Goal: Task Accomplishment & Management: Use online tool/utility

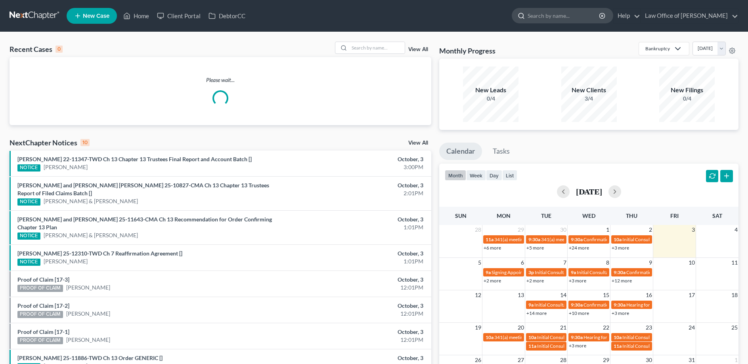
click at [585, 17] on input "search" at bounding box center [564, 15] width 73 height 15
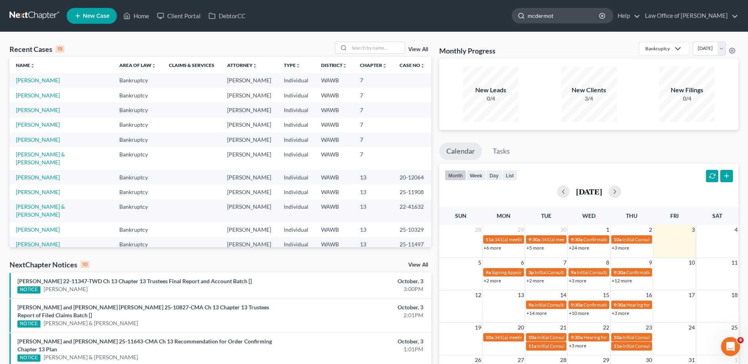
type input "[PERSON_NAME]"
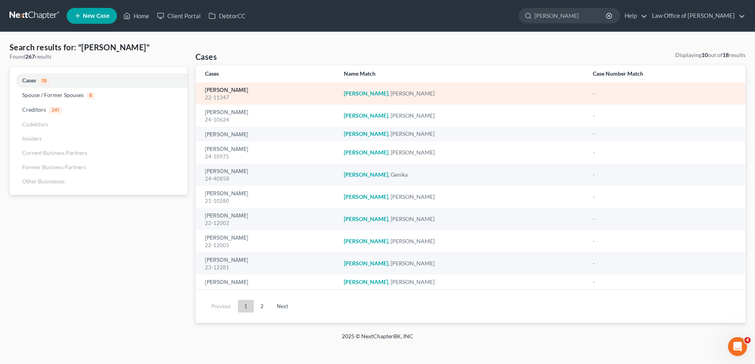
click at [246, 89] on link "[PERSON_NAME]" at bounding box center [226, 91] width 43 height 6
select select "6"
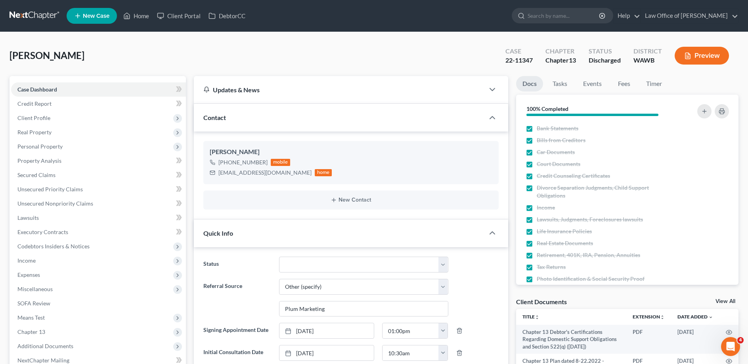
scroll to position [81, 0]
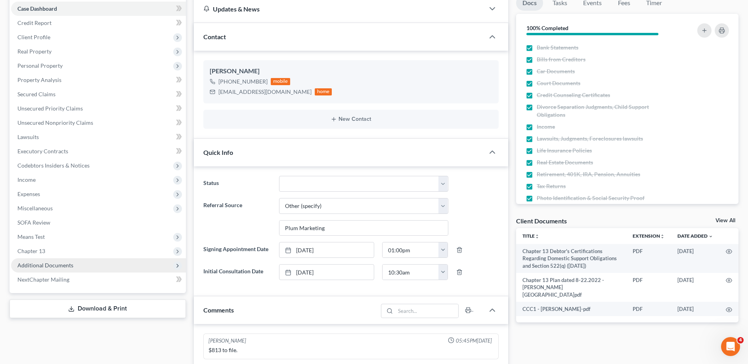
click at [62, 264] on span "Additional Documents" at bounding box center [45, 265] width 56 height 7
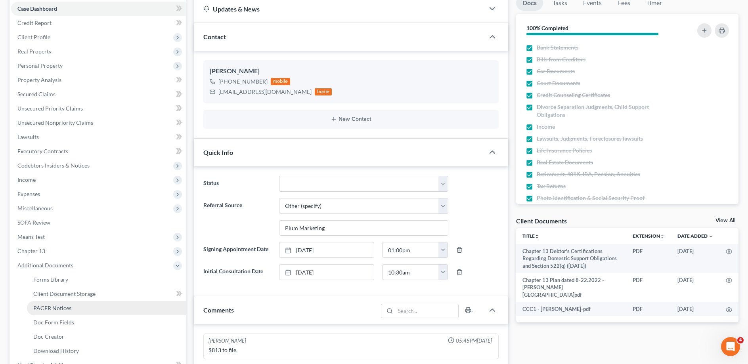
click at [55, 305] on span "PACER Notices" at bounding box center [52, 308] width 38 height 7
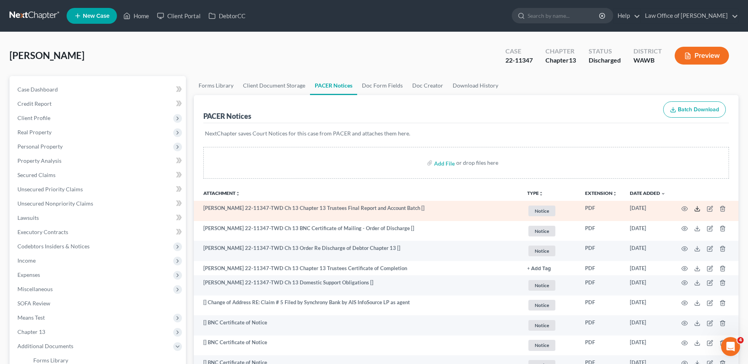
click at [698, 208] on icon at bounding box center [697, 209] width 6 height 6
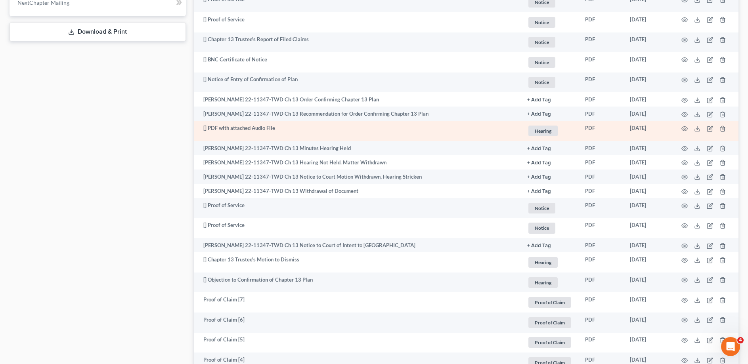
scroll to position [403, 0]
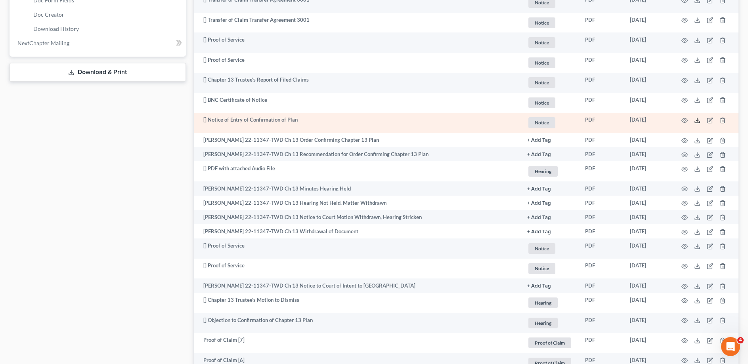
click at [696, 119] on icon at bounding box center [697, 120] width 6 height 6
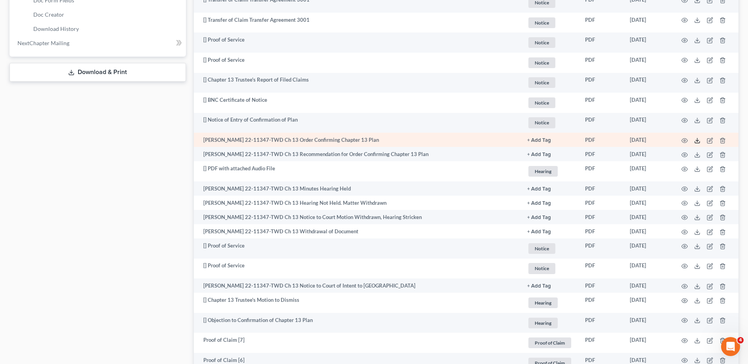
click at [698, 141] on line at bounding box center [698, 139] width 0 height 3
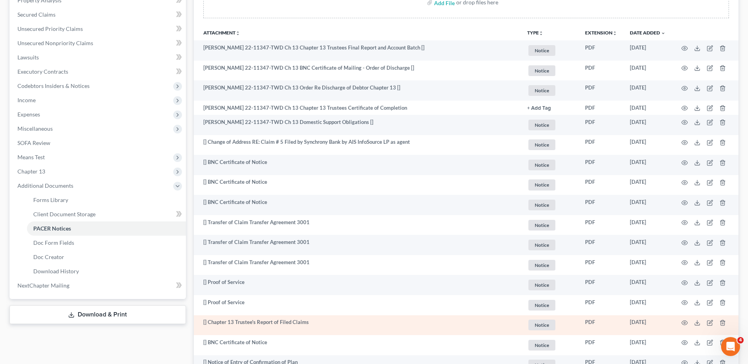
scroll to position [120, 0]
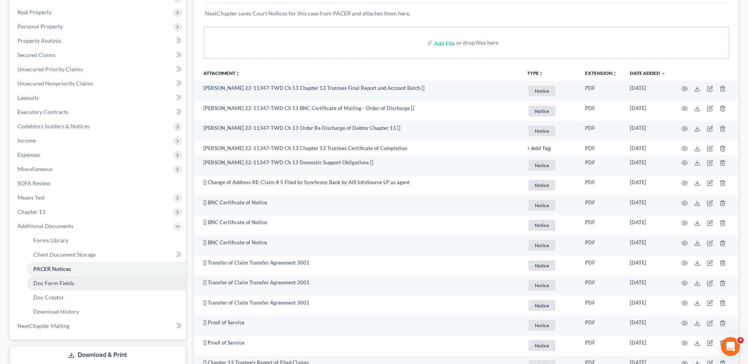
click at [59, 282] on span "Doc Form Fields" at bounding box center [53, 283] width 41 height 7
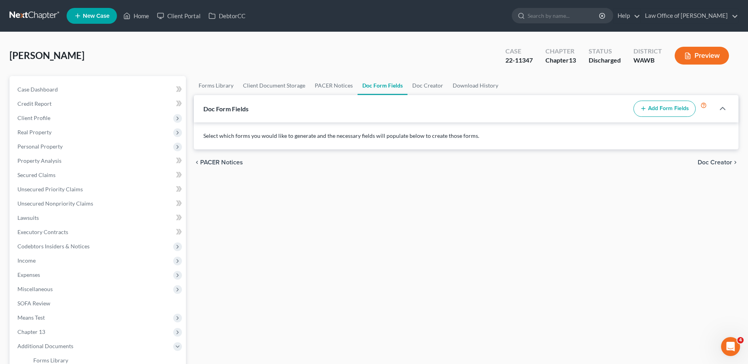
click at [671, 109] on button "Add Form Fields" at bounding box center [665, 109] width 62 height 17
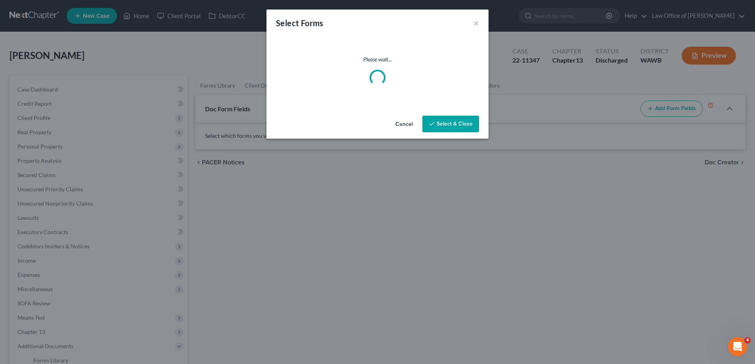
select select
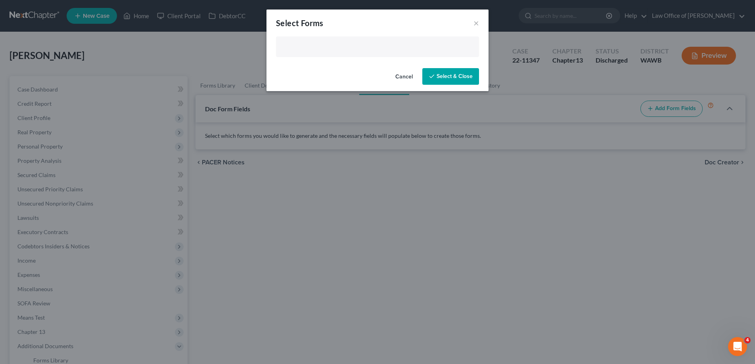
click at [307, 50] on input "text" at bounding box center [377, 48] width 192 height 12
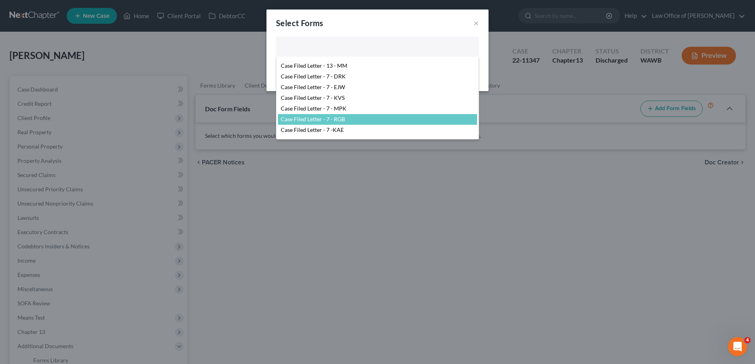
scroll to position [121, 0]
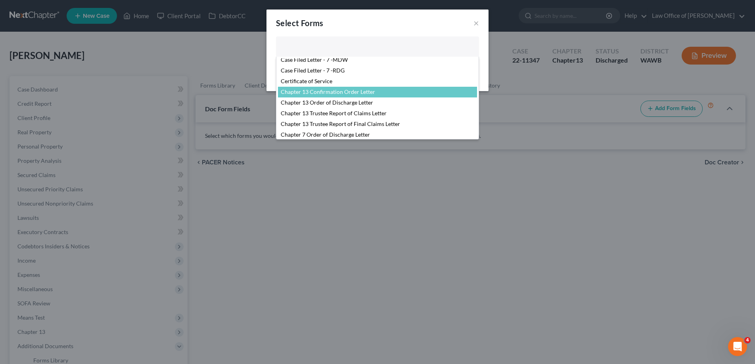
select select "104375"
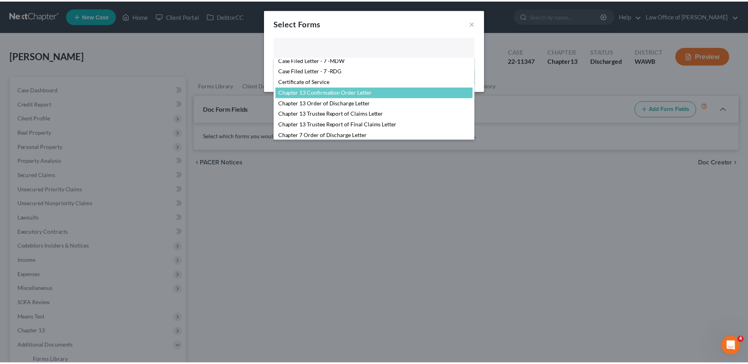
scroll to position [117, 0]
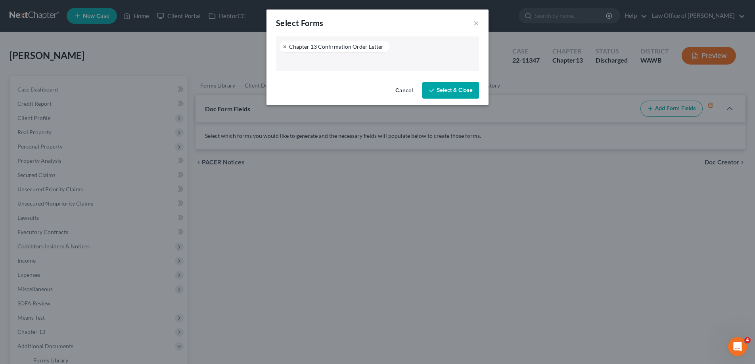
click at [449, 92] on button "Select & Close" at bounding box center [450, 90] width 57 height 17
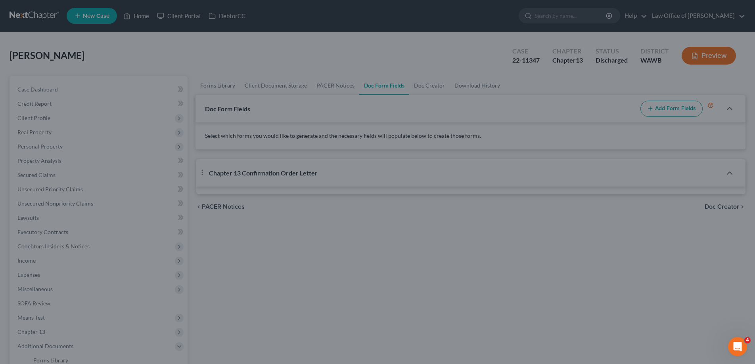
select select "3"
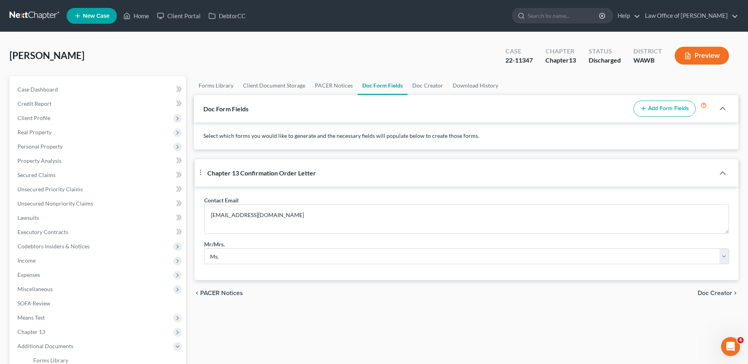
click at [714, 297] on span "Doc Creator" at bounding box center [715, 293] width 34 height 6
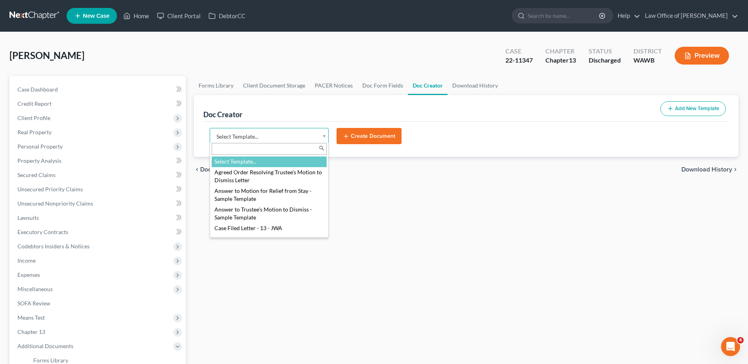
click at [304, 132] on body "Home New Case Client Portal DebtorCC Law Office of [PERSON_NAME] [EMAIL_ADDRESS…" at bounding box center [374, 257] width 748 height 515
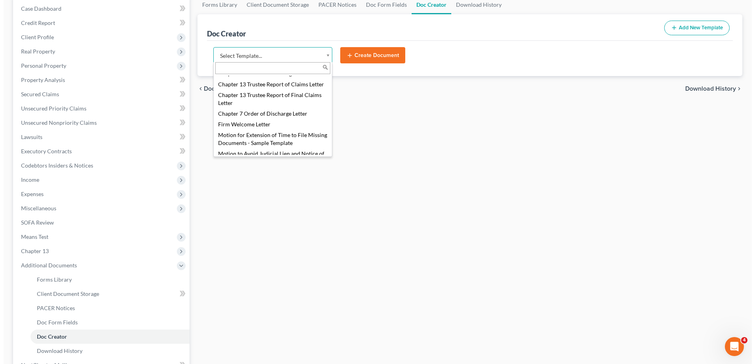
scroll to position [121, 0]
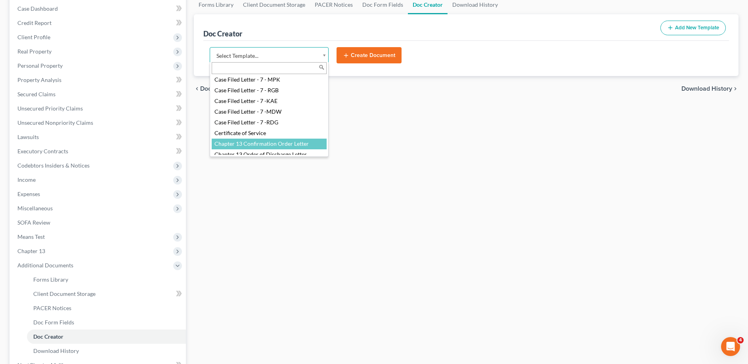
select select "104375"
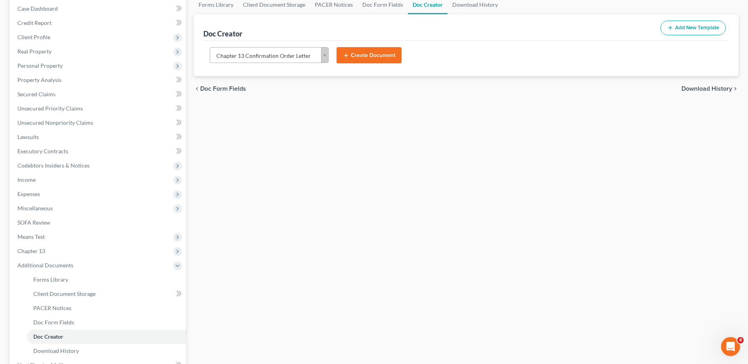
click at [369, 55] on button "Create Document" at bounding box center [369, 55] width 65 height 17
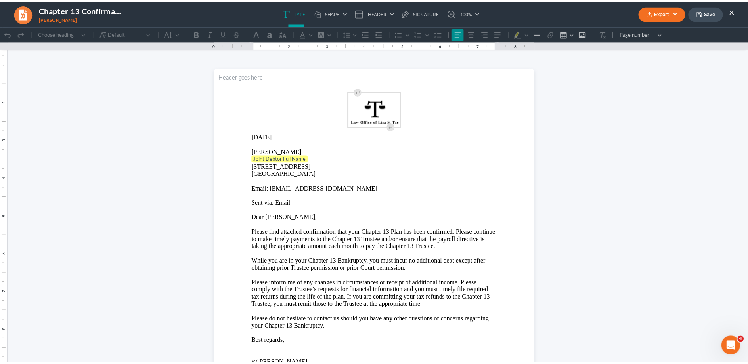
scroll to position [0, 0]
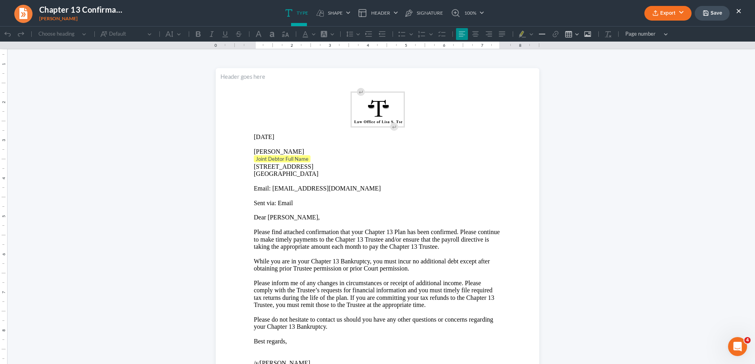
click at [313, 161] on p "Joint Debtor Full Name" at bounding box center [377, 159] width 247 height 8
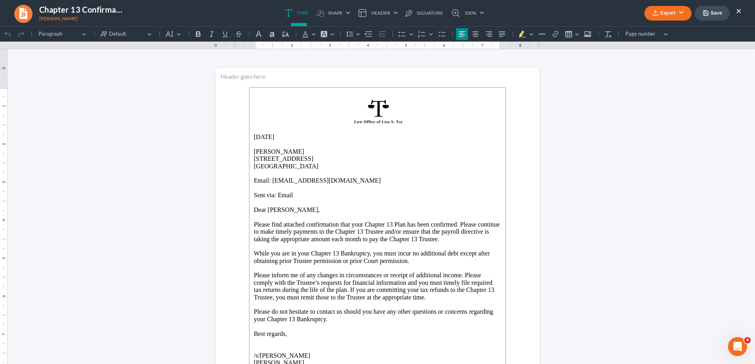
click at [666, 13] on button "Export" at bounding box center [667, 13] width 47 height 15
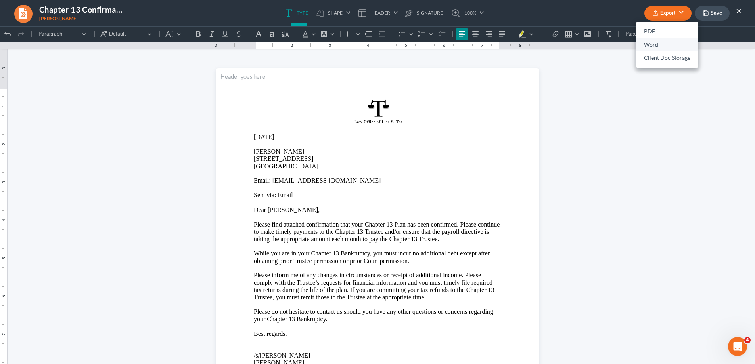
click at [655, 44] on link "Word" at bounding box center [666, 44] width 61 height 13
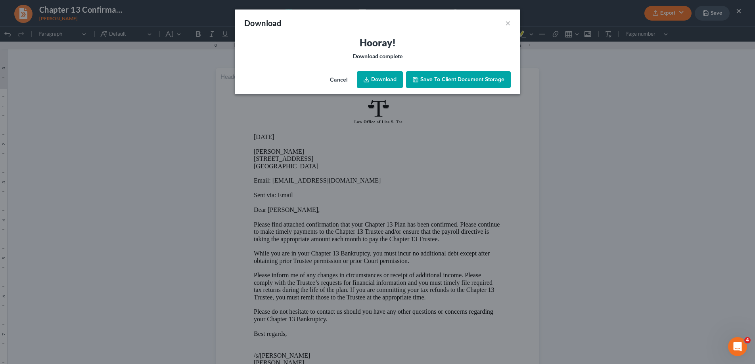
click at [365, 81] on icon at bounding box center [366, 80] width 6 height 6
click at [507, 23] on button "×" at bounding box center [508, 23] width 6 height 10
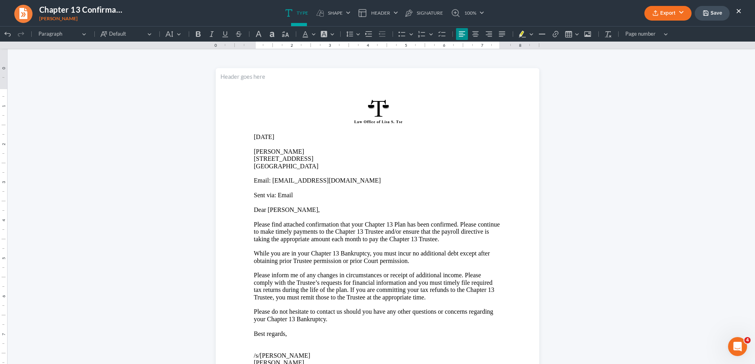
click at [738, 10] on button "×" at bounding box center [739, 11] width 6 height 10
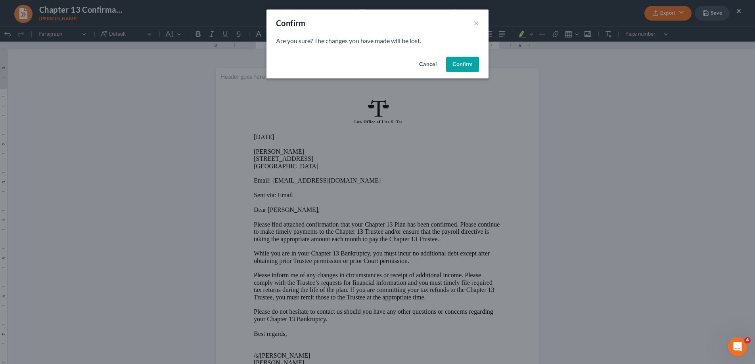
click at [465, 62] on button "Confirm" at bounding box center [462, 65] width 33 height 16
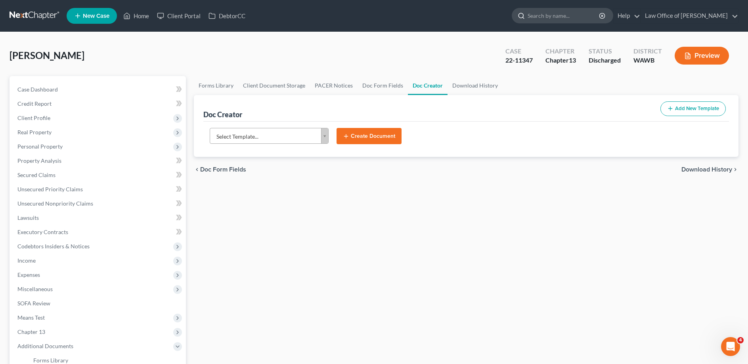
click at [580, 11] on input "search" at bounding box center [564, 15] width 73 height 15
type input "[PERSON_NAME]"
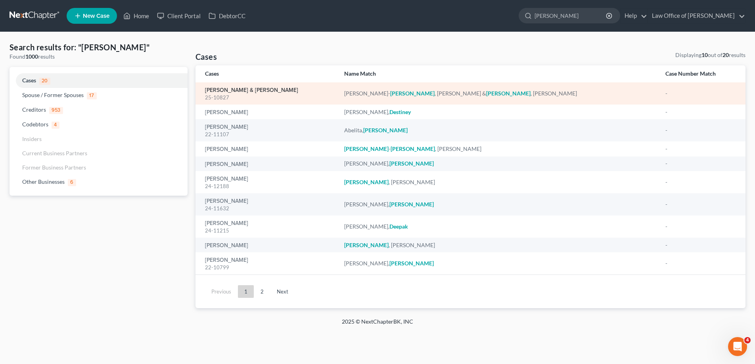
click at [278, 90] on link "[PERSON_NAME] & [PERSON_NAME]" at bounding box center [251, 91] width 93 height 6
select select "6"
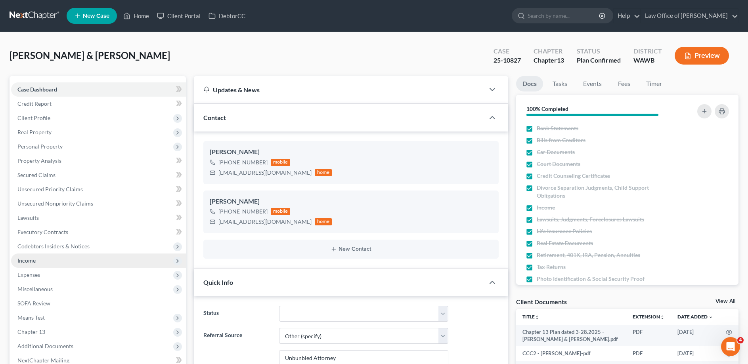
scroll to position [81, 0]
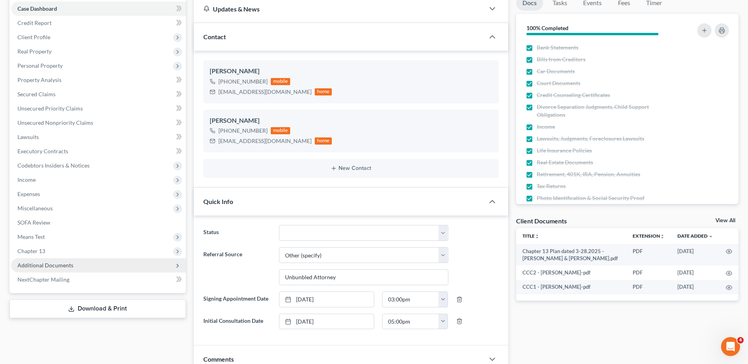
click at [64, 264] on span "Additional Documents" at bounding box center [45, 265] width 56 height 7
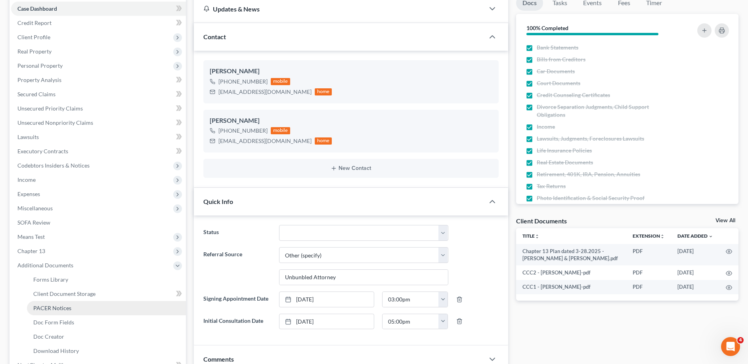
click at [59, 305] on link "PACER Notices" at bounding box center [106, 308] width 159 height 14
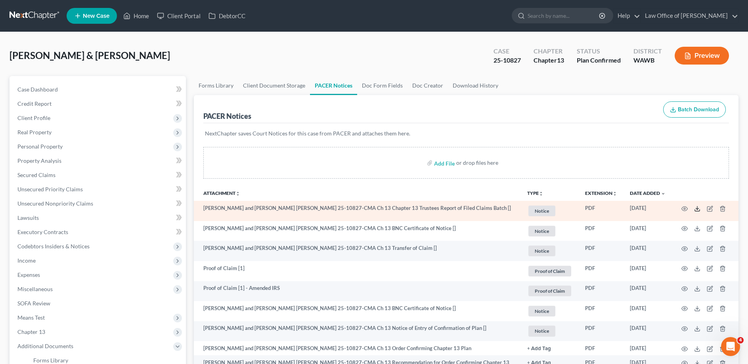
click at [697, 206] on icon at bounding box center [697, 209] width 6 height 6
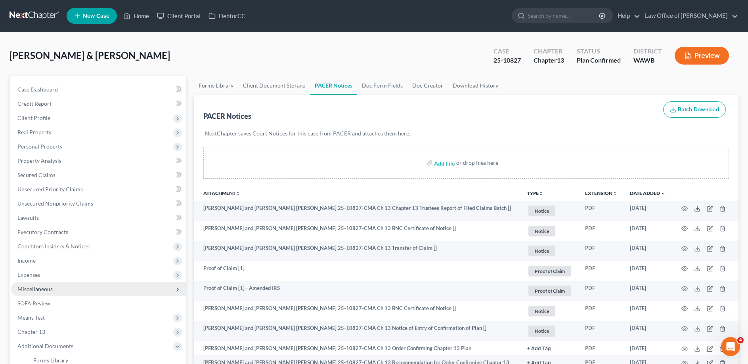
scroll to position [121, 0]
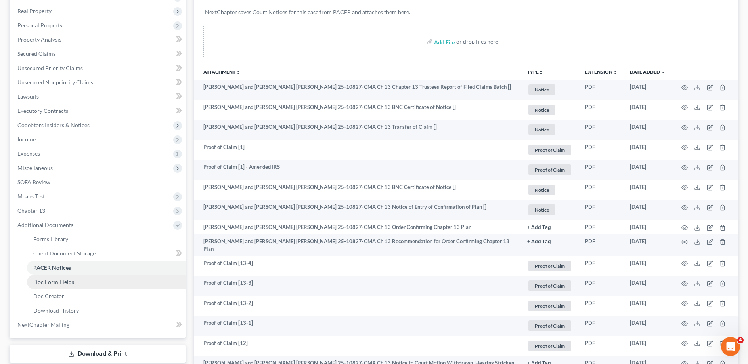
click at [58, 284] on span "Doc Form Fields" at bounding box center [53, 282] width 41 height 7
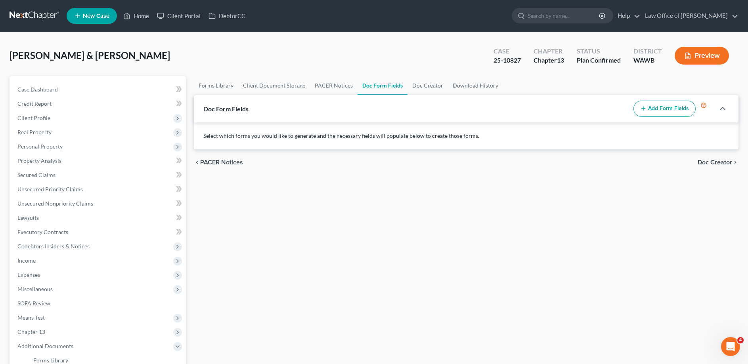
click at [675, 109] on button "Add Form Fields" at bounding box center [665, 109] width 62 height 17
select select
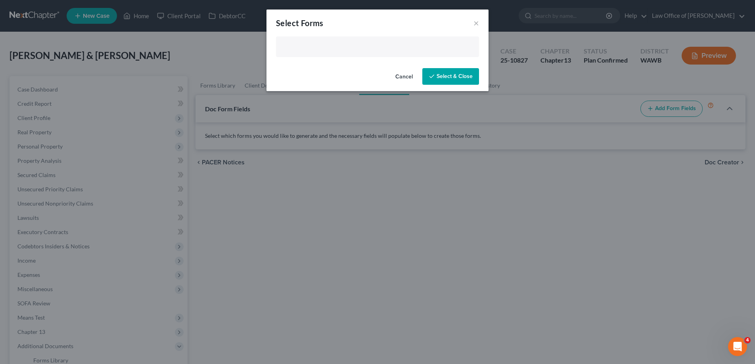
click at [325, 51] on input "text" at bounding box center [377, 48] width 192 height 12
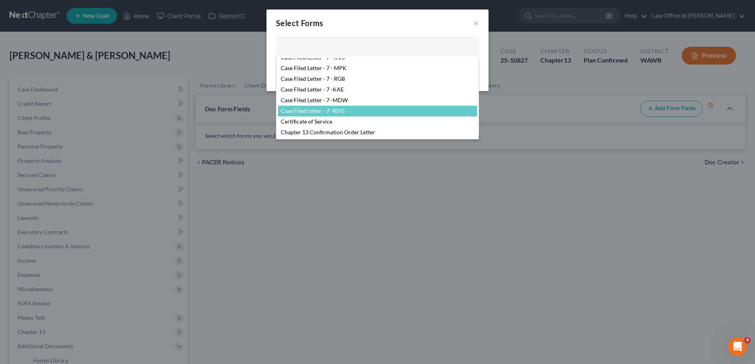
scroll to position [121, 0]
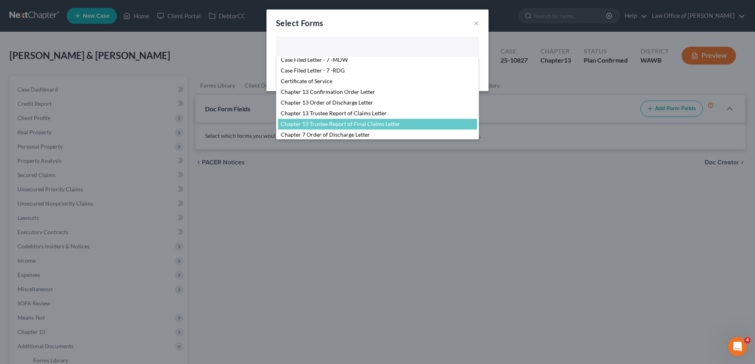
select select "104796"
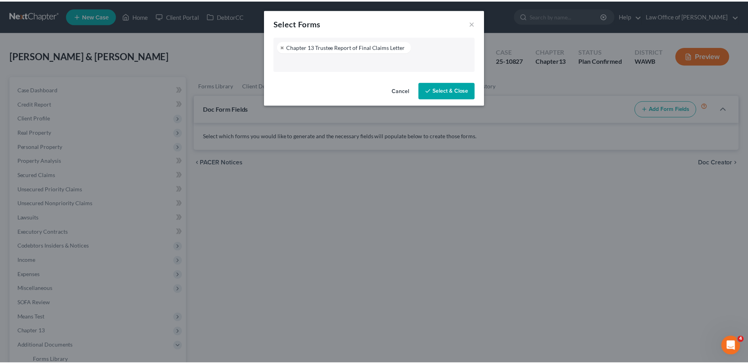
scroll to position [142, 0]
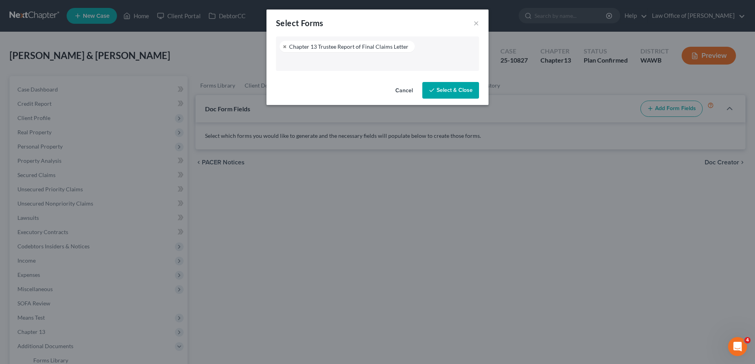
click at [442, 88] on button "Select & Close" at bounding box center [450, 90] width 57 height 17
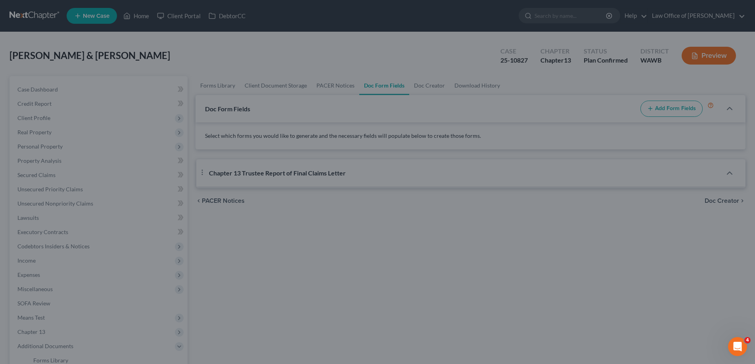
select select "2"
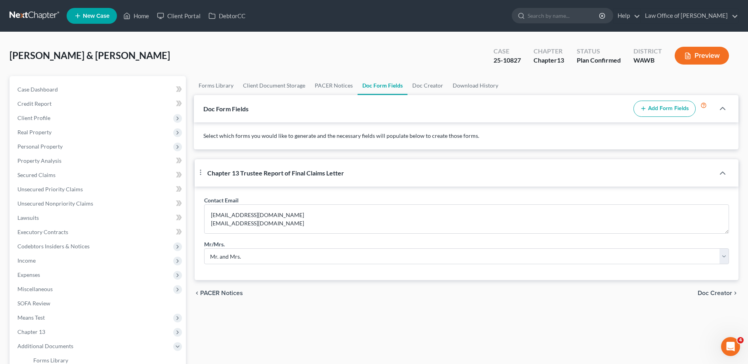
click at [701, 297] on span "Doc Creator" at bounding box center [715, 293] width 34 height 6
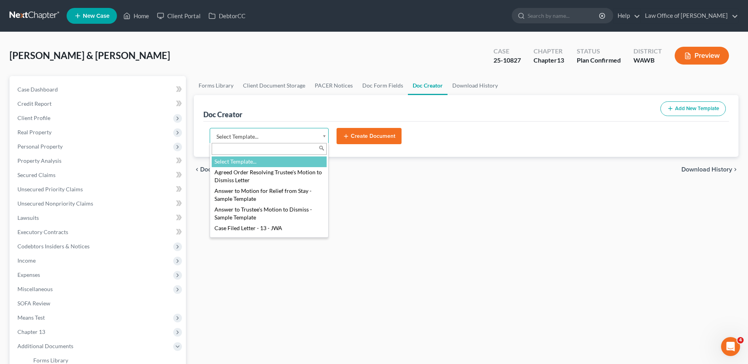
click at [255, 137] on body "Home New Case Client Portal DebtorCC Law Office of [PERSON_NAME] [EMAIL_ADDRESS…" at bounding box center [374, 257] width 748 height 515
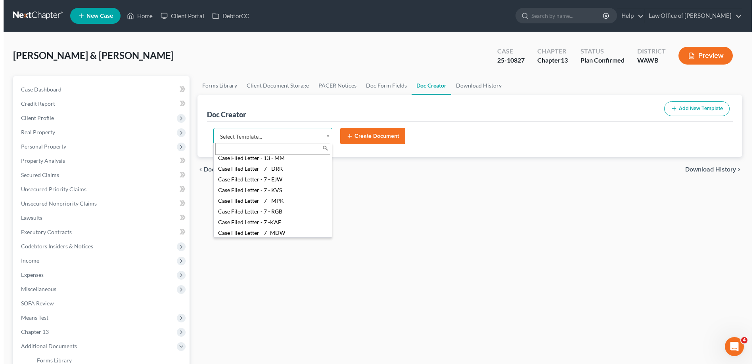
scroll to position [202, 0]
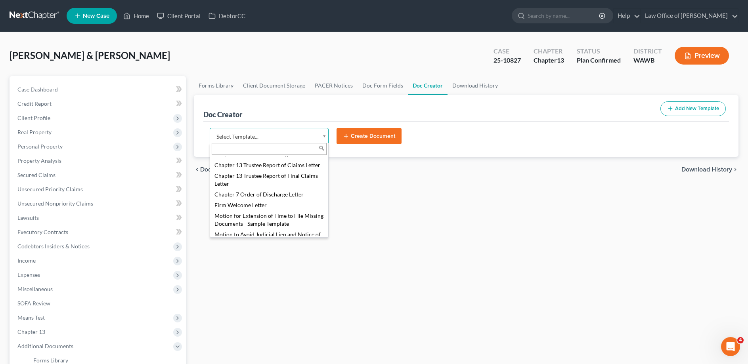
select select "104796"
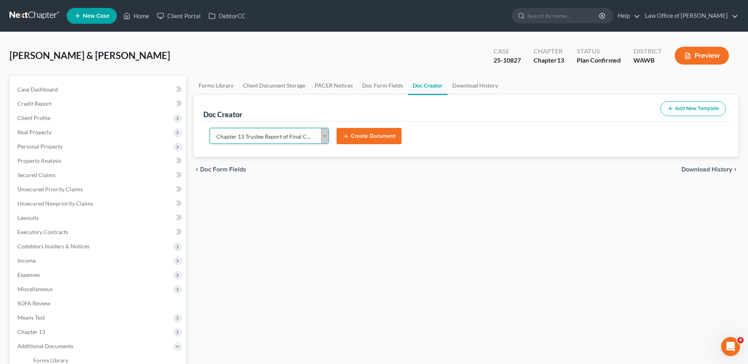
click at [351, 142] on button "Create Document" at bounding box center [369, 136] width 65 height 17
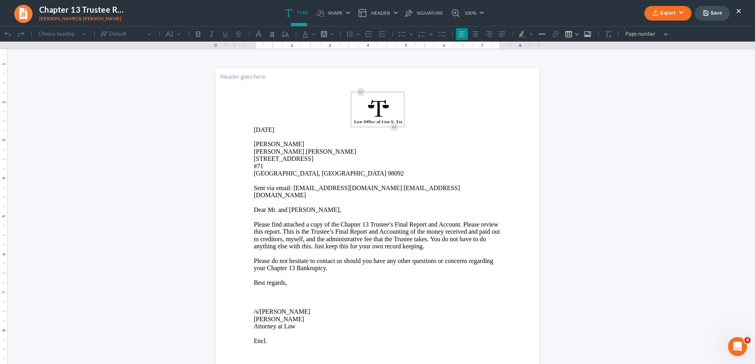
scroll to position [0, 0]
click at [316, 160] on p "[STREET_ADDRESS]" at bounding box center [377, 166] width 247 height 22
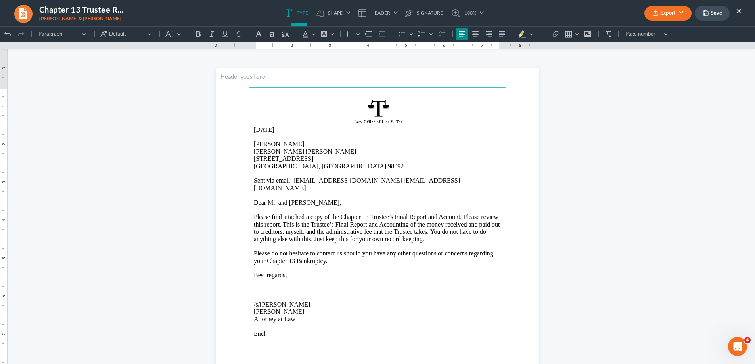
click at [667, 16] on button "Export" at bounding box center [667, 13] width 47 height 15
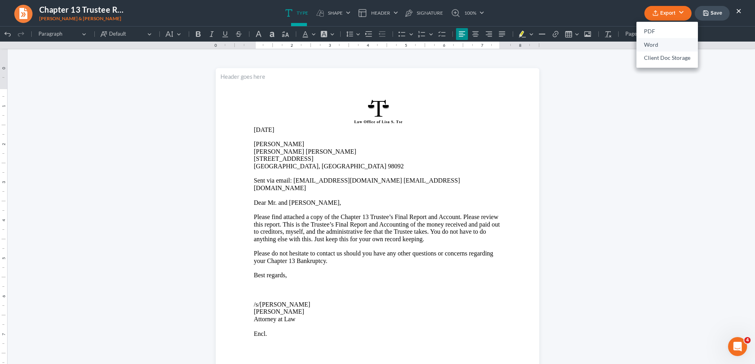
click at [658, 45] on link "Word" at bounding box center [666, 44] width 61 height 13
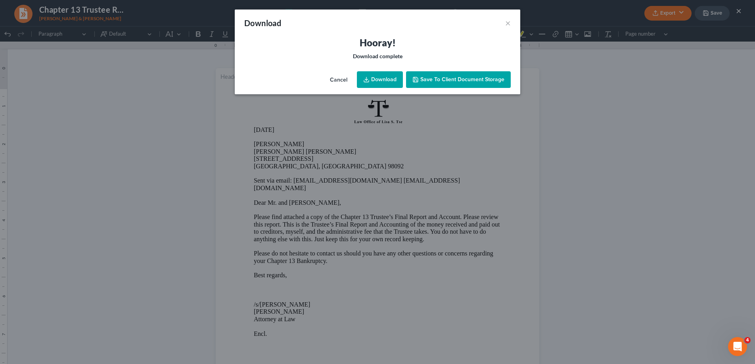
click at [390, 79] on link "Download" at bounding box center [380, 79] width 46 height 17
click at [508, 23] on button "×" at bounding box center [508, 23] width 6 height 10
